Goal: Task Accomplishment & Management: Complete application form

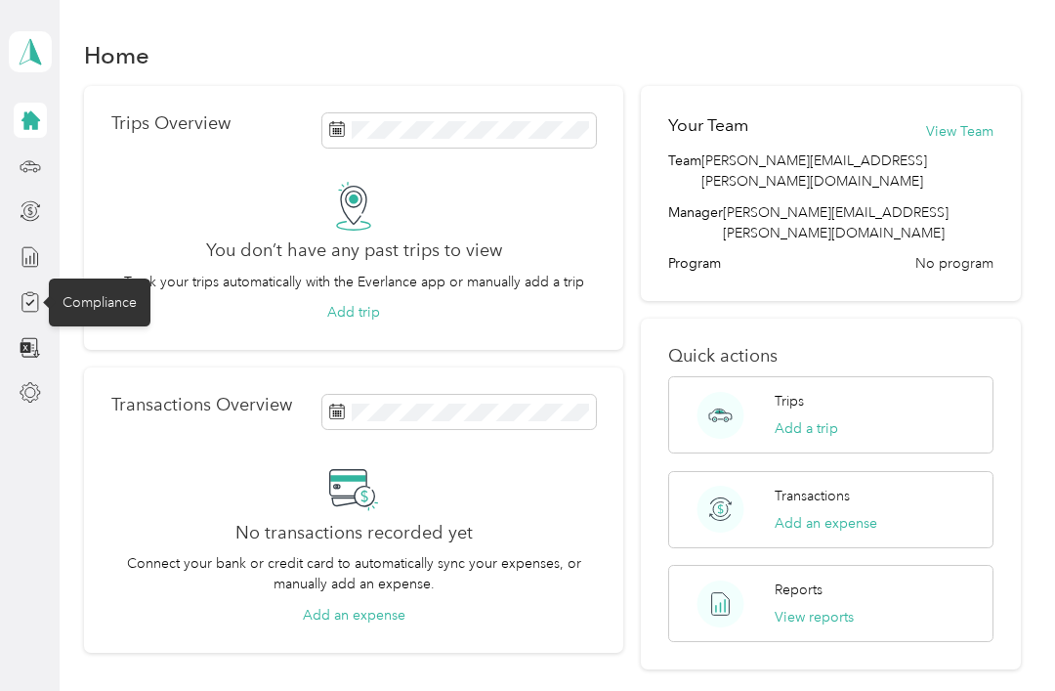
click at [100, 316] on div "Compliance" at bounding box center [100, 302] width 102 height 48
click at [107, 292] on div "Compliance" at bounding box center [100, 302] width 102 height 48
click at [25, 301] on icon at bounding box center [30, 301] width 21 height 21
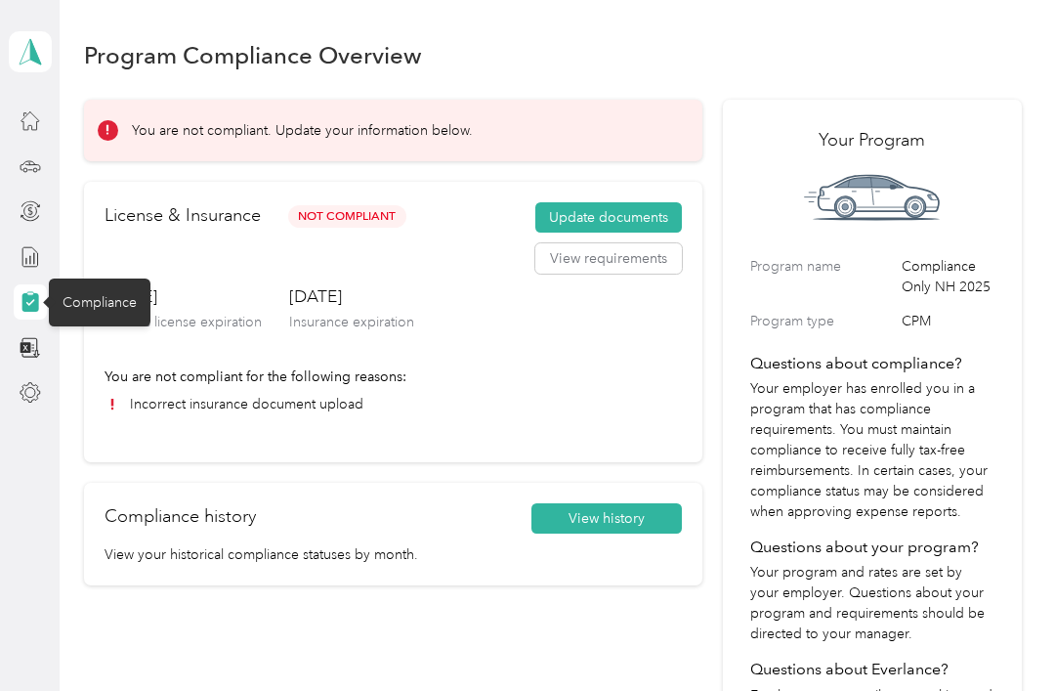
click at [637, 206] on button "Update documents" at bounding box center [608, 217] width 147 height 31
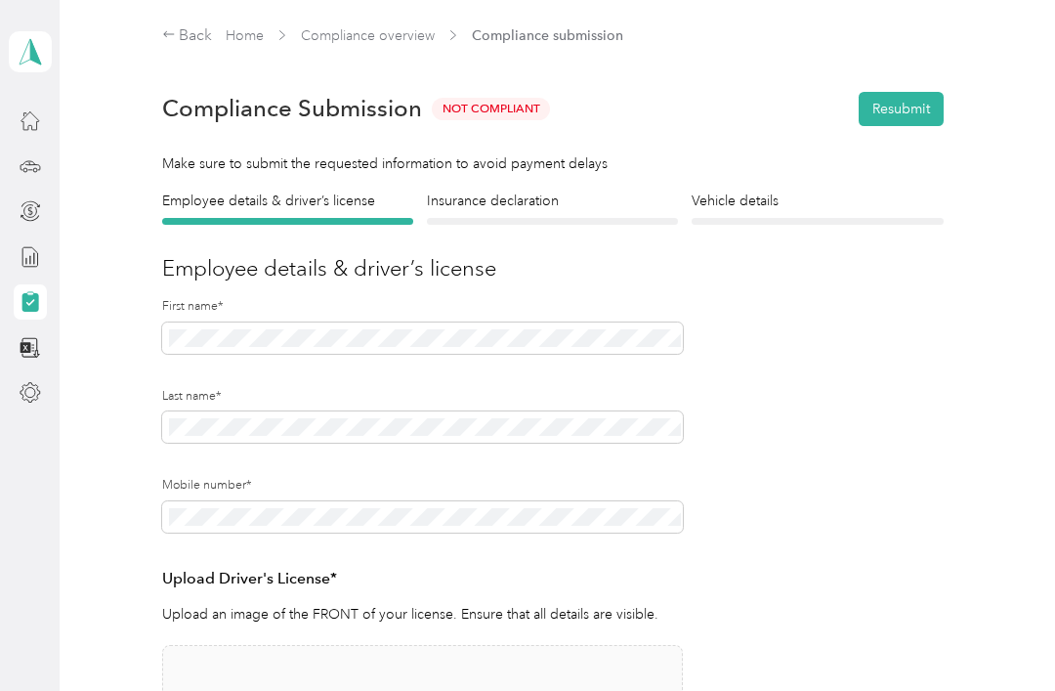
click at [806, 215] on div "Vehicle details Vehicle" at bounding box center [817, 208] width 251 height 34
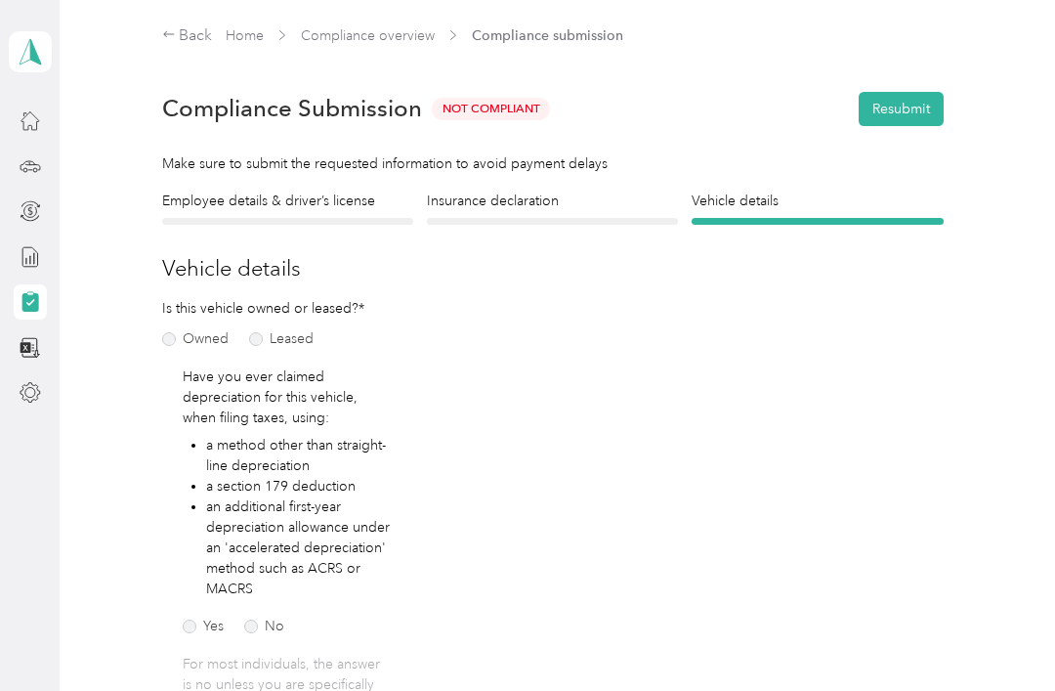
click at [591, 203] on h4 "Insurance declaration" at bounding box center [552, 201] width 251 height 21
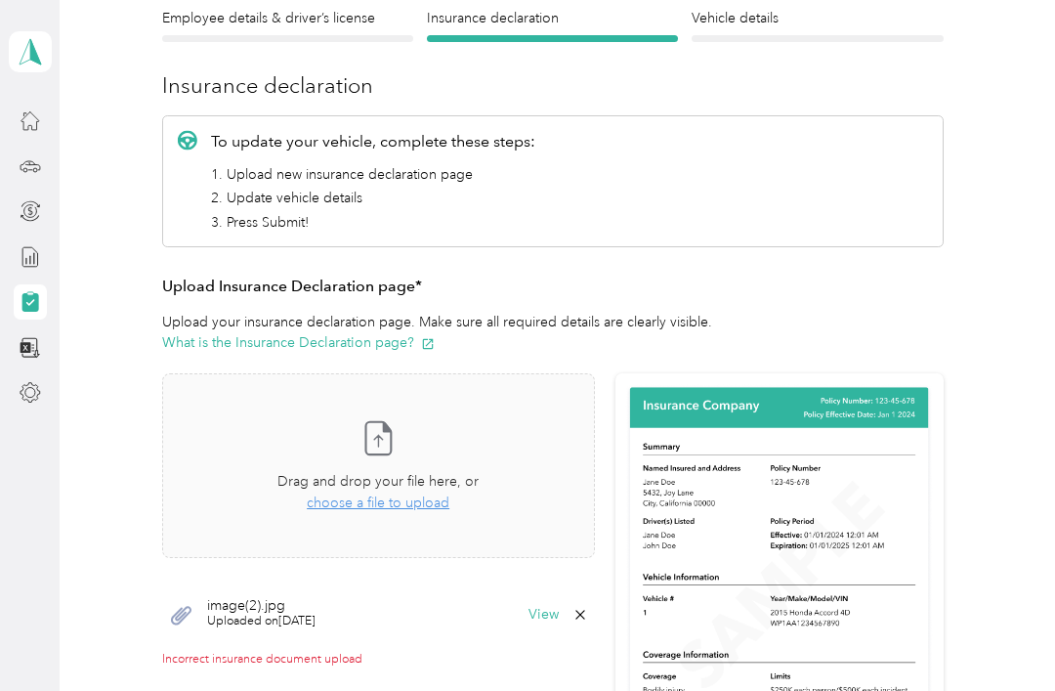
scroll to position [182, 0]
click at [397, 498] on span "choose a file to upload" at bounding box center [378, 503] width 143 height 17
click at [430, 510] on span "choose a file to upload" at bounding box center [378, 503] width 143 height 17
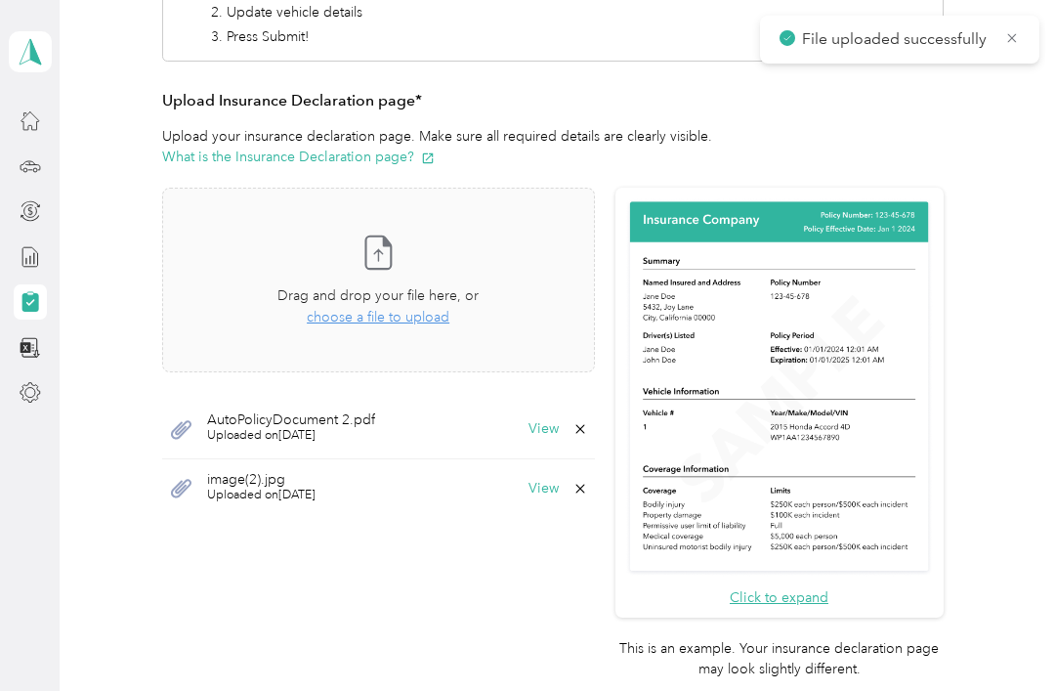
scroll to position [419, 0]
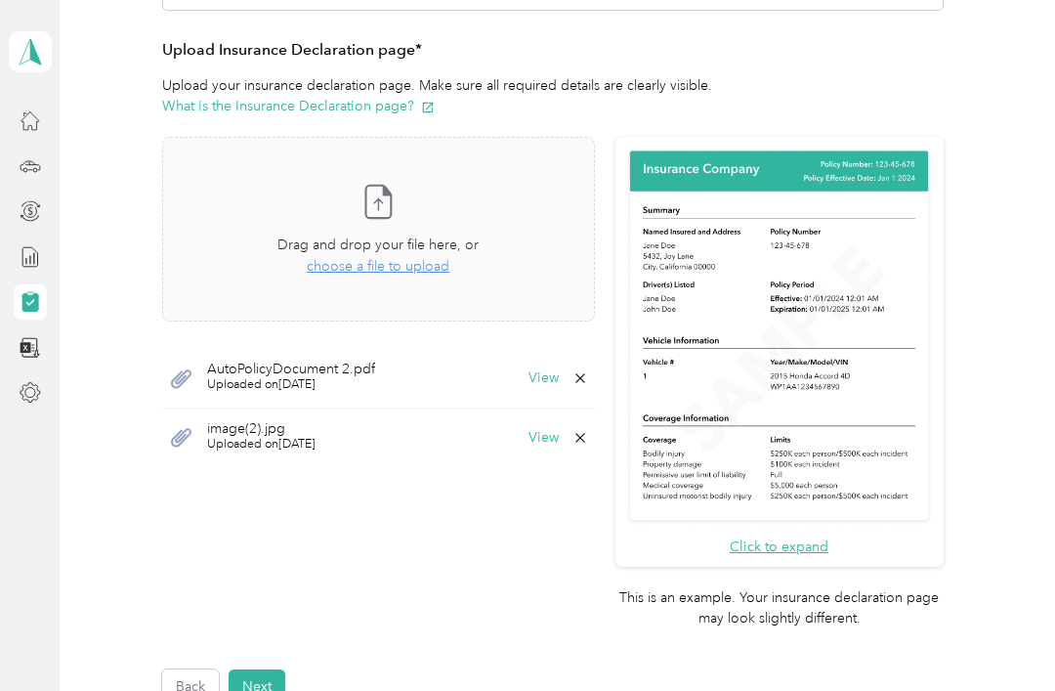
click at [588, 430] on icon at bounding box center [581, 438] width 16 height 16
click at [569, 449] on button "Yes" at bounding box center [573, 448] width 38 height 31
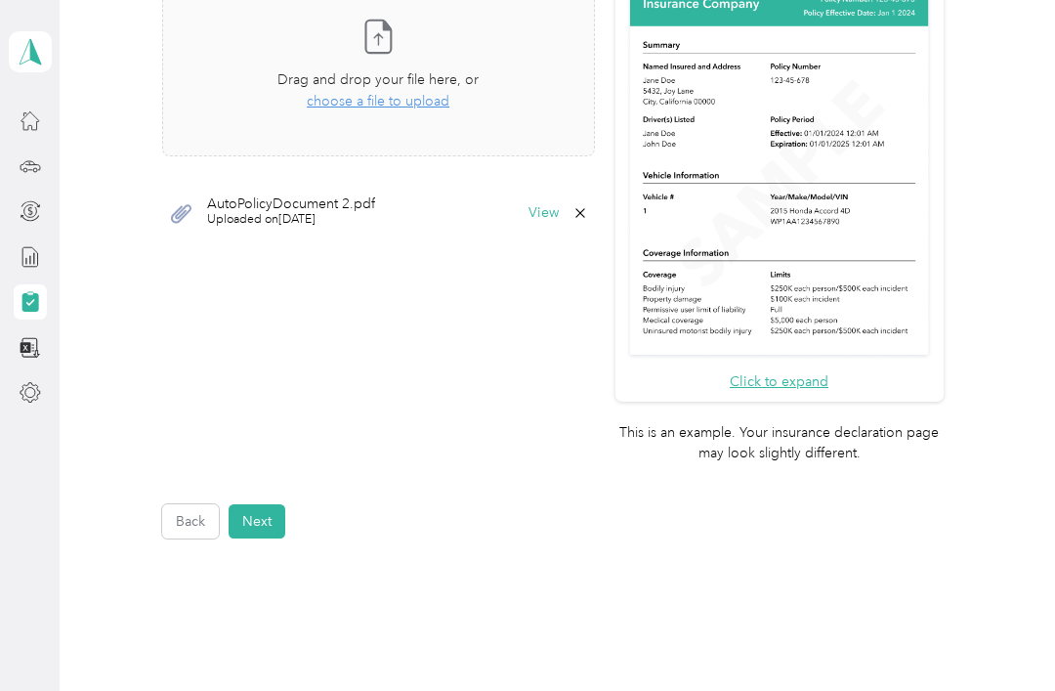
scroll to position [599, 0]
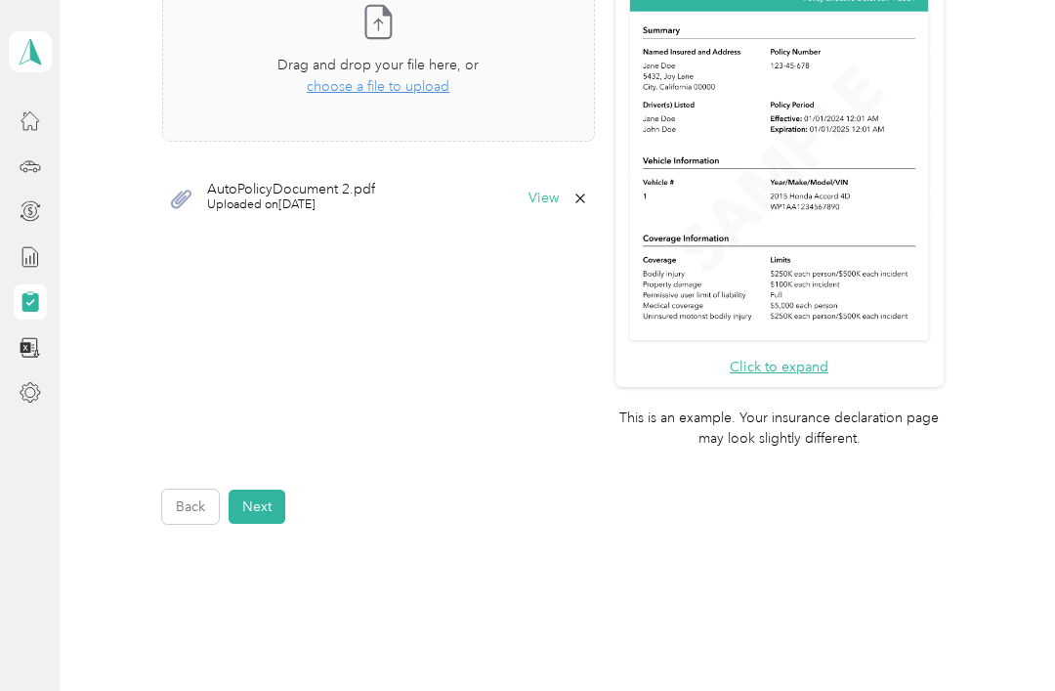
click at [255, 490] on button "Next" at bounding box center [257, 507] width 57 height 34
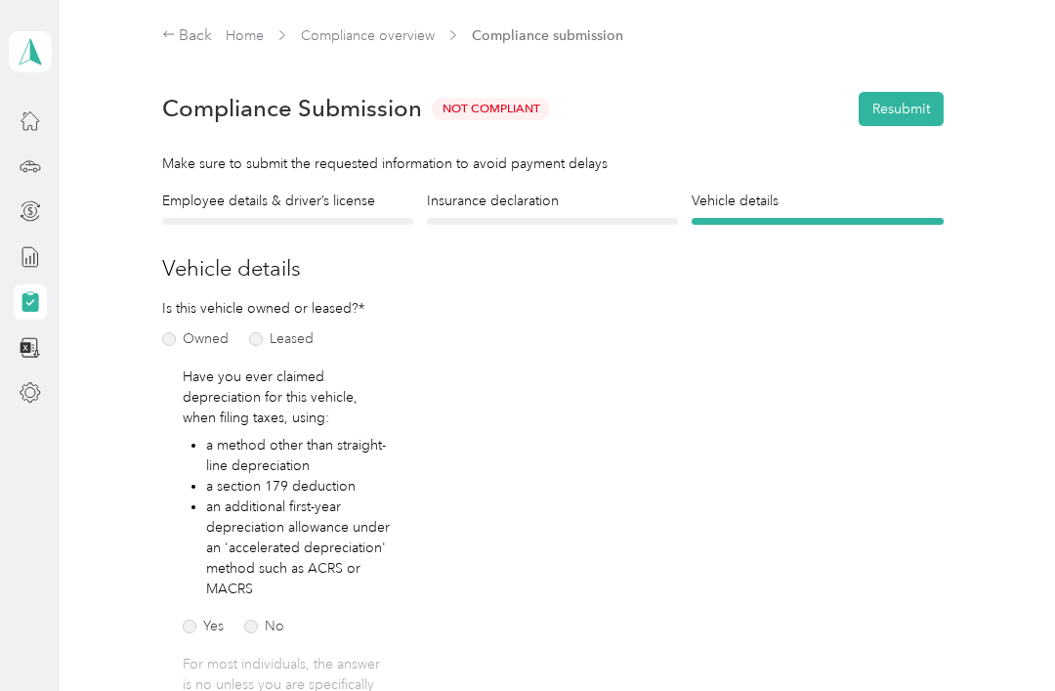
click at [348, 223] on div at bounding box center [287, 221] width 251 height 7
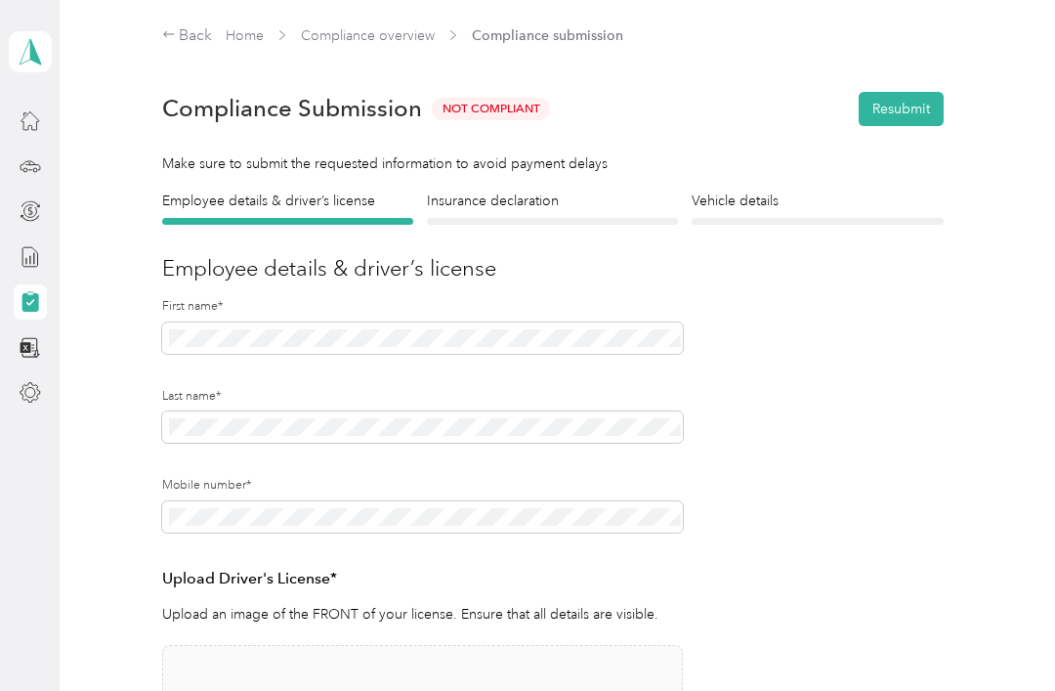
click at [917, 110] on button "Resubmit" at bounding box center [901, 109] width 85 height 34
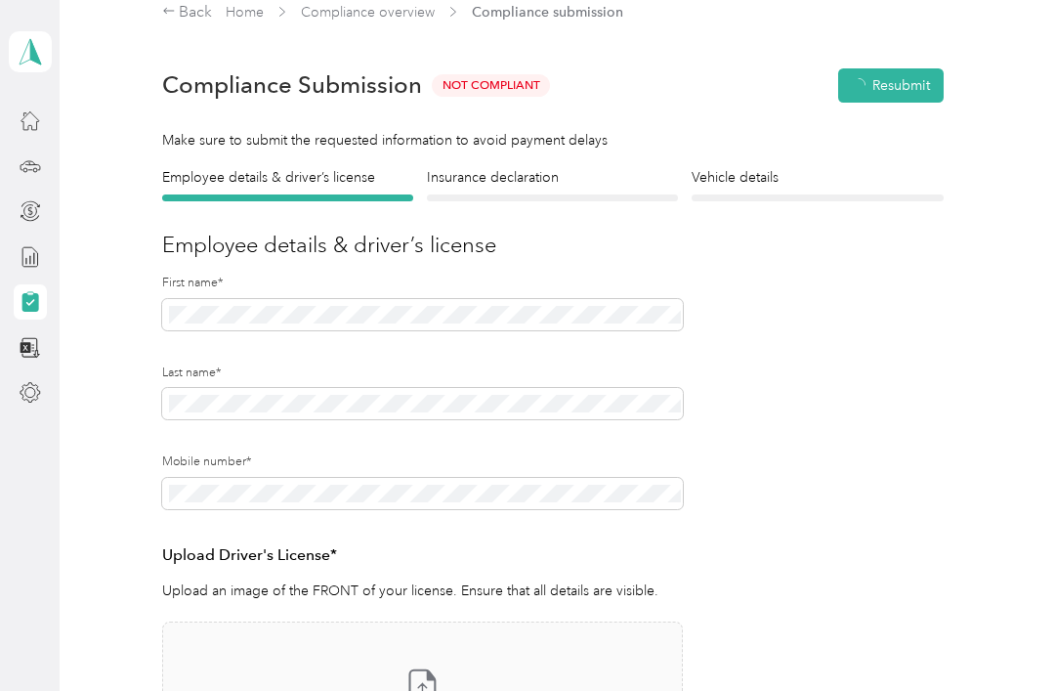
scroll to position [24, 0]
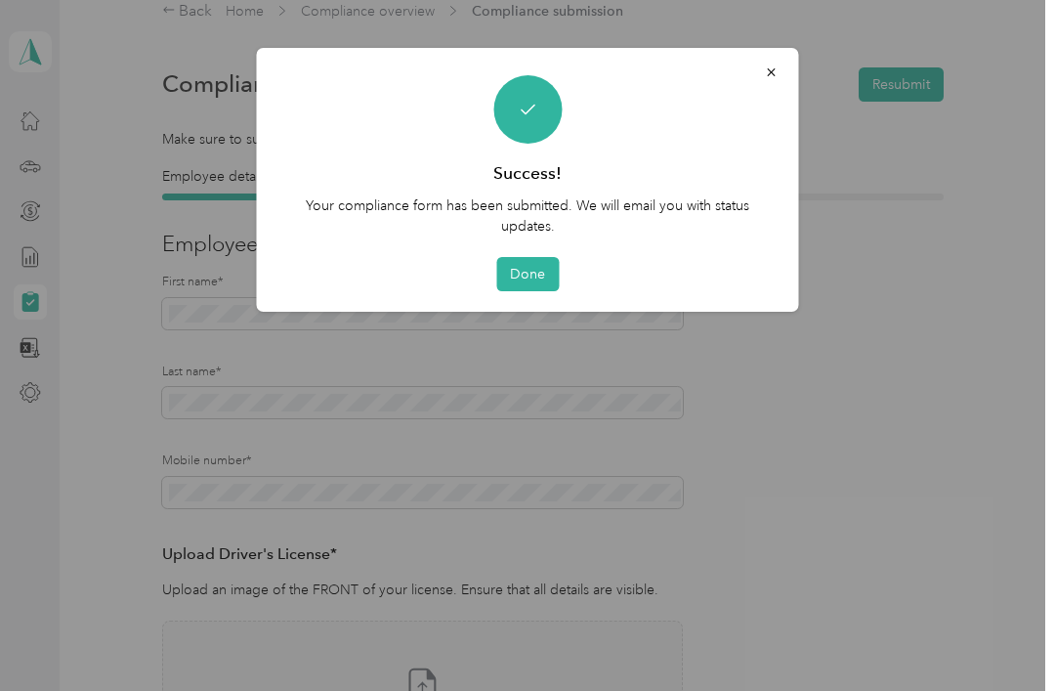
click at [525, 271] on button "Done" at bounding box center [527, 274] width 63 height 34
